Goal: Task Accomplishment & Management: Manage account settings

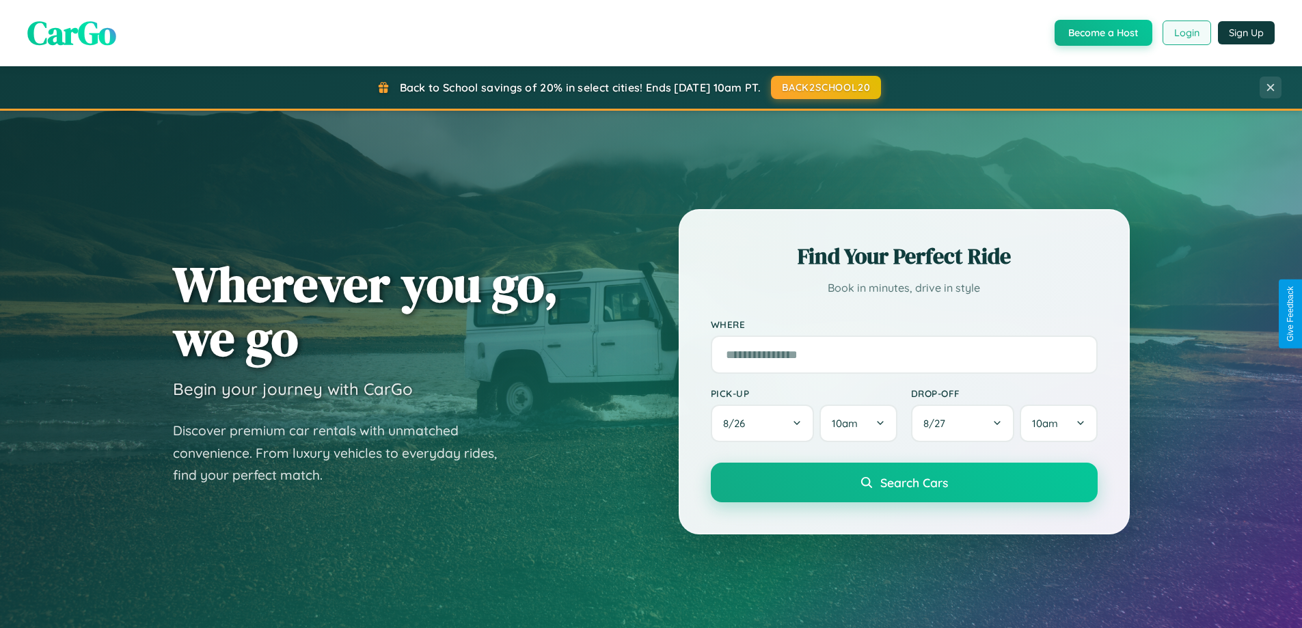
click at [1186, 33] on button "Login" at bounding box center [1186, 33] width 49 height 25
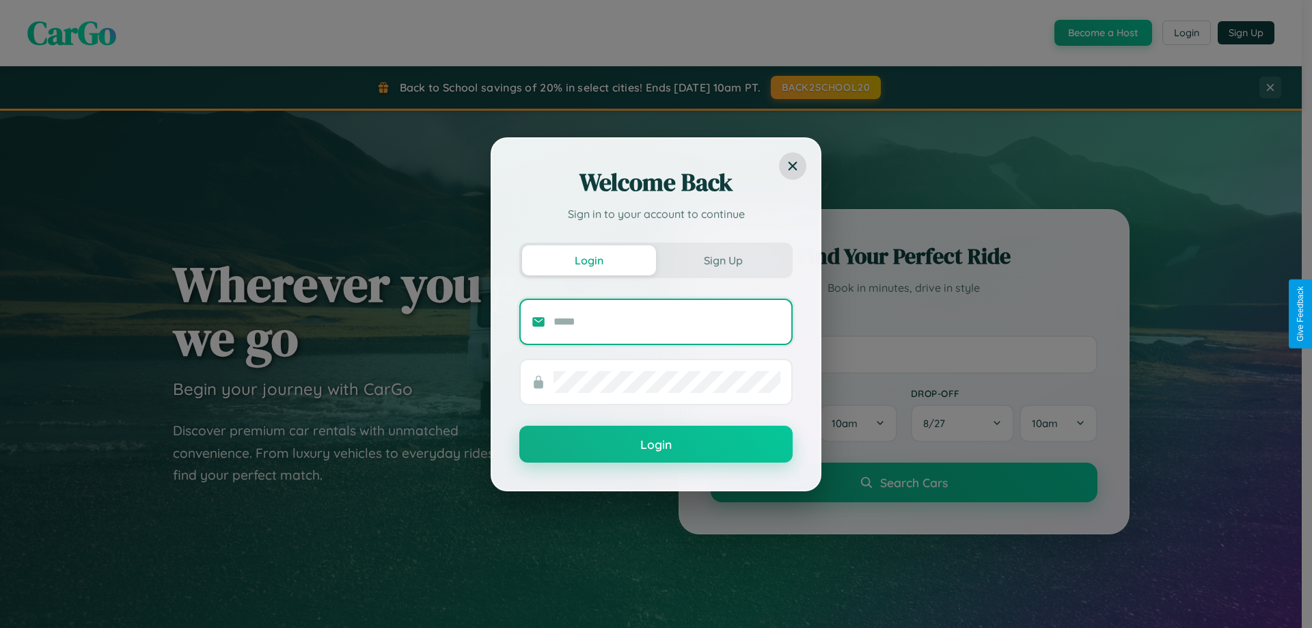
click at [667, 321] on input "text" at bounding box center [667, 322] width 227 height 22
type input "**********"
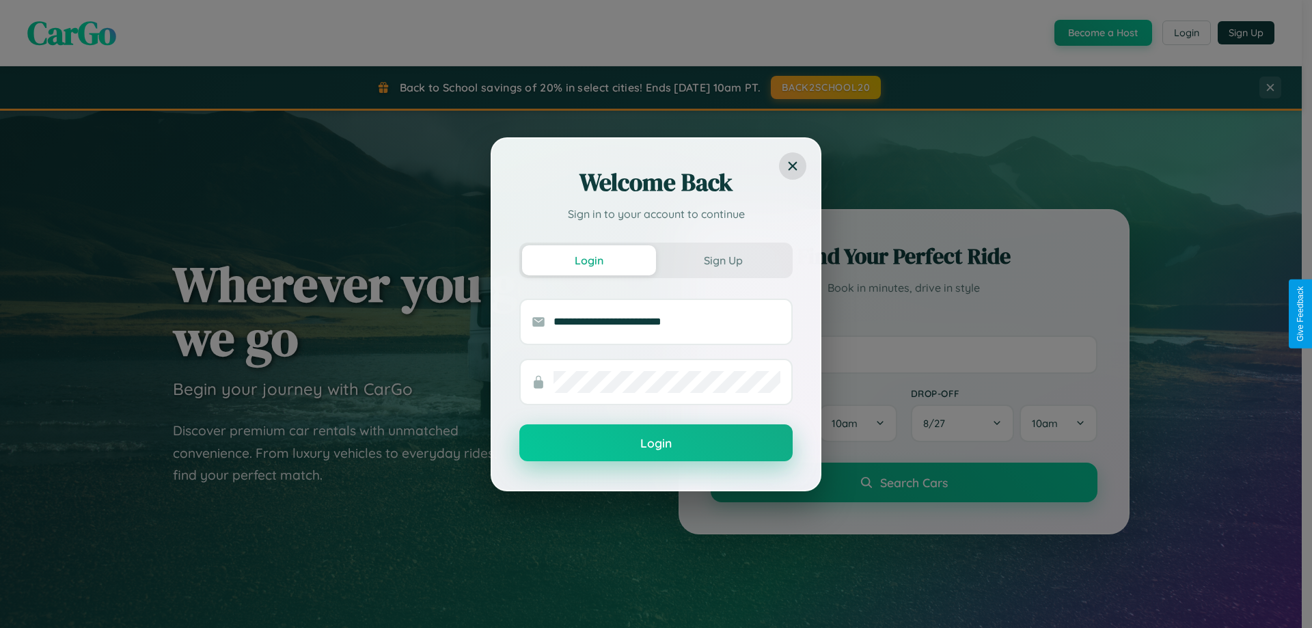
click at [656, 444] on button "Login" at bounding box center [655, 442] width 273 height 37
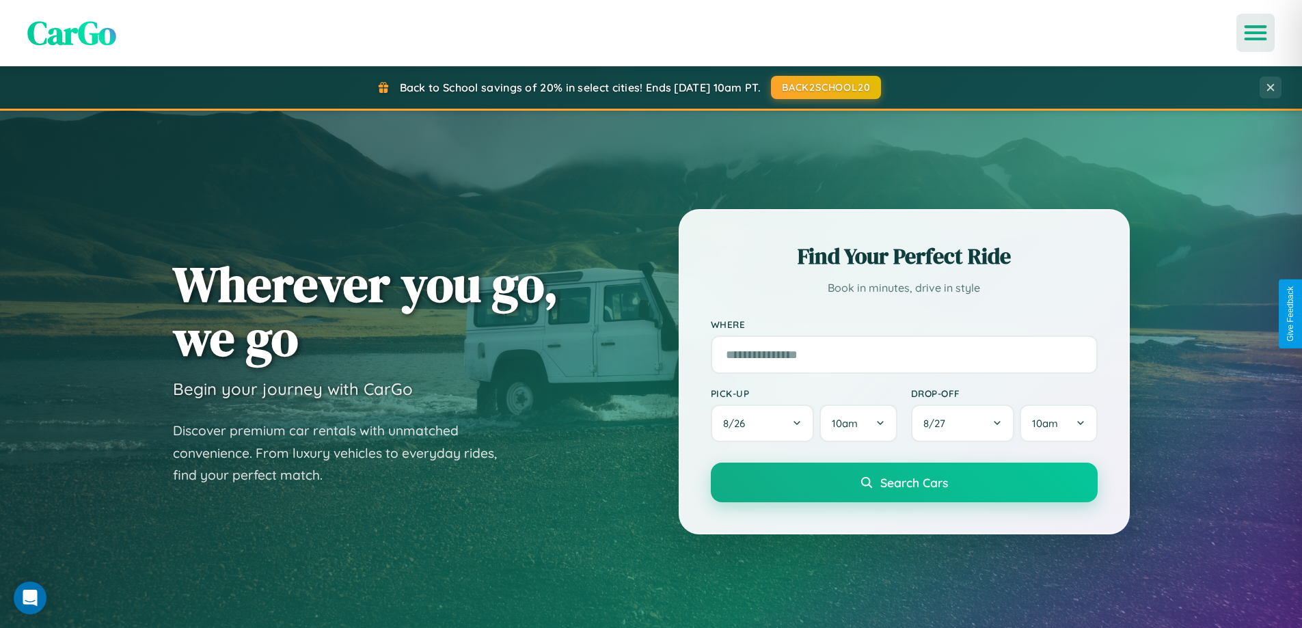
click at [1255, 33] on icon "Open menu" at bounding box center [1256, 33] width 20 height 12
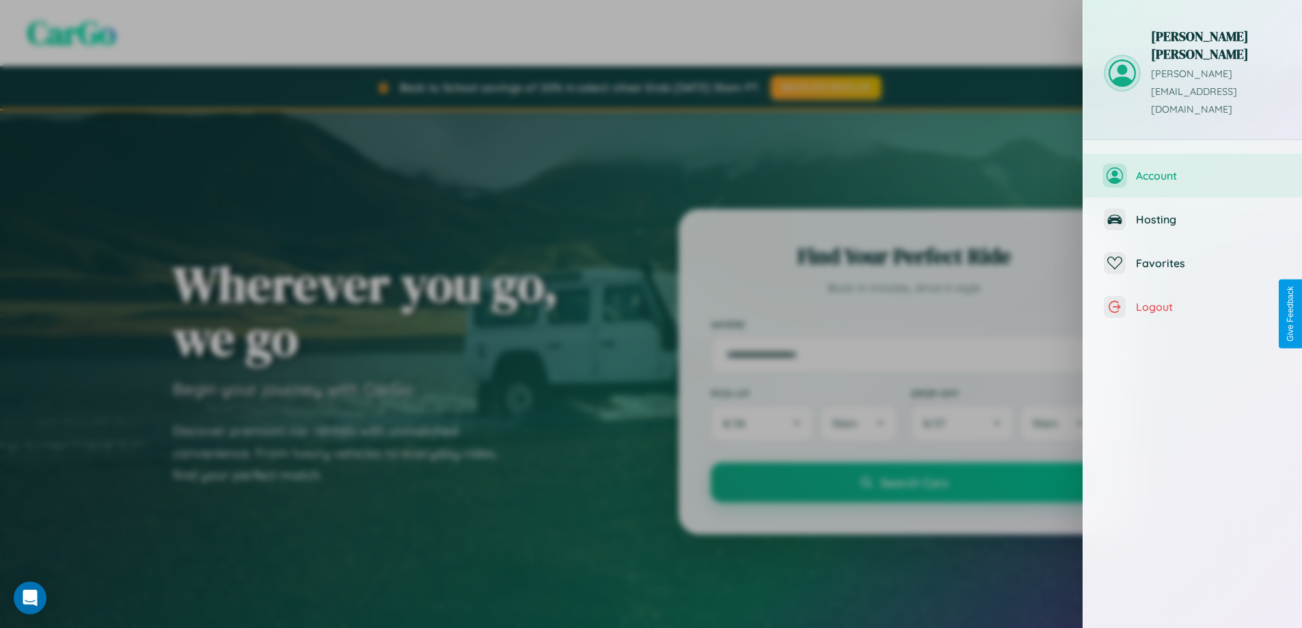
click at [1193, 169] on span "Account" at bounding box center [1209, 176] width 146 height 14
